Goal: Task Accomplishment & Management: Manage account settings

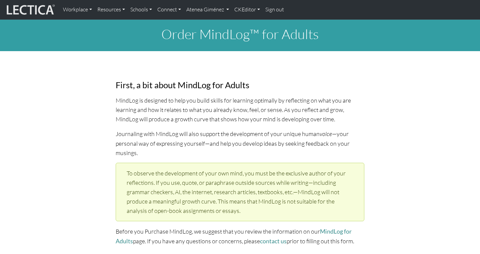
select select "2001"
select select "01"
click at [199, 7] on link "Atenea Giménez" at bounding box center [208, 10] width 48 height 14
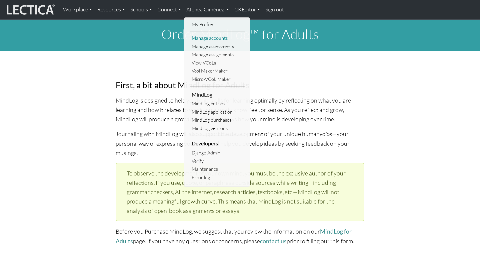
click at [204, 35] on link "Manage accounts" at bounding box center [217, 38] width 55 height 8
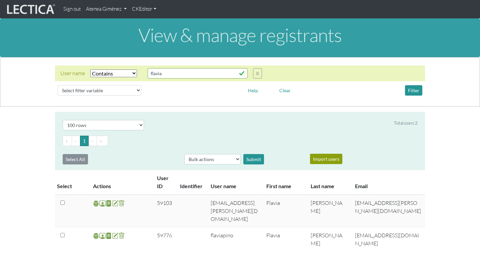
select select "icontains"
select select "100"
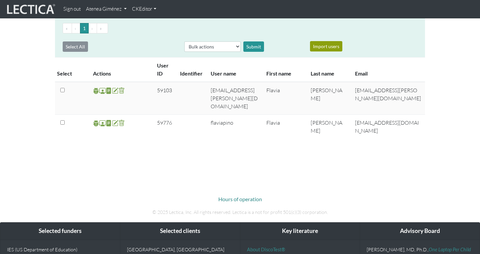
scroll to position [111, 0]
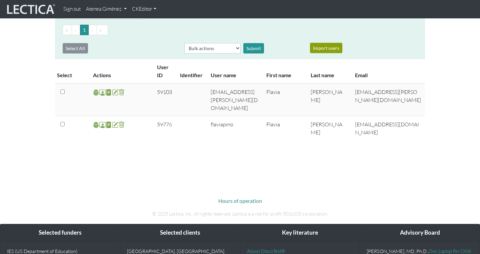
click at [110, 9] on link "Atenea Giménez" at bounding box center [106, 9] width 46 height 13
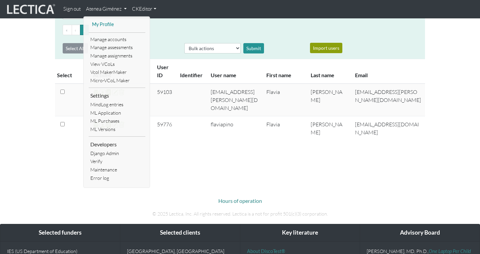
click at [123, 25] on link "My Profile" at bounding box center [116, 24] width 53 height 8
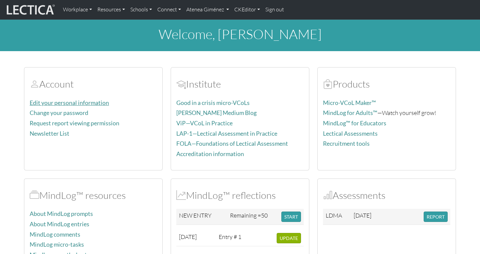
click at [88, 105] on link "Edit your personal information" at bounding box center [69, 102] width 79 height 7
